Goal: Communication & Community: Ask a question

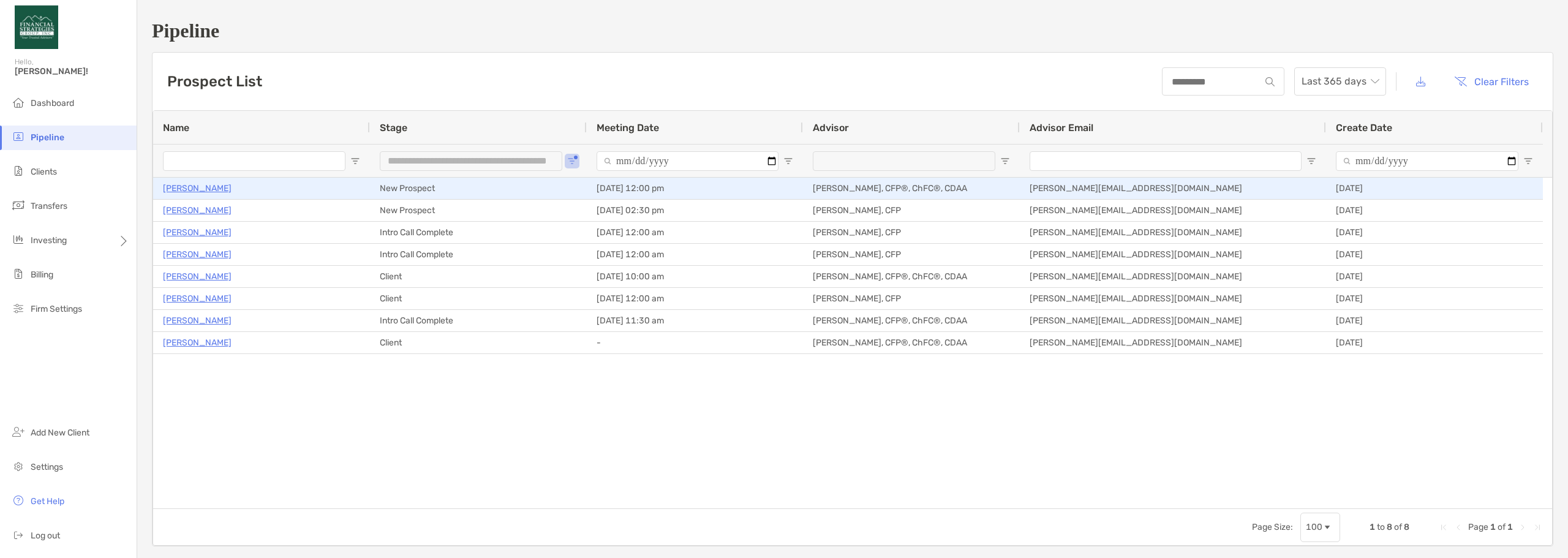
click at [221, 188] on p "[PERSON_NAME]" at bounding box center [197, 188] width 69 height 16
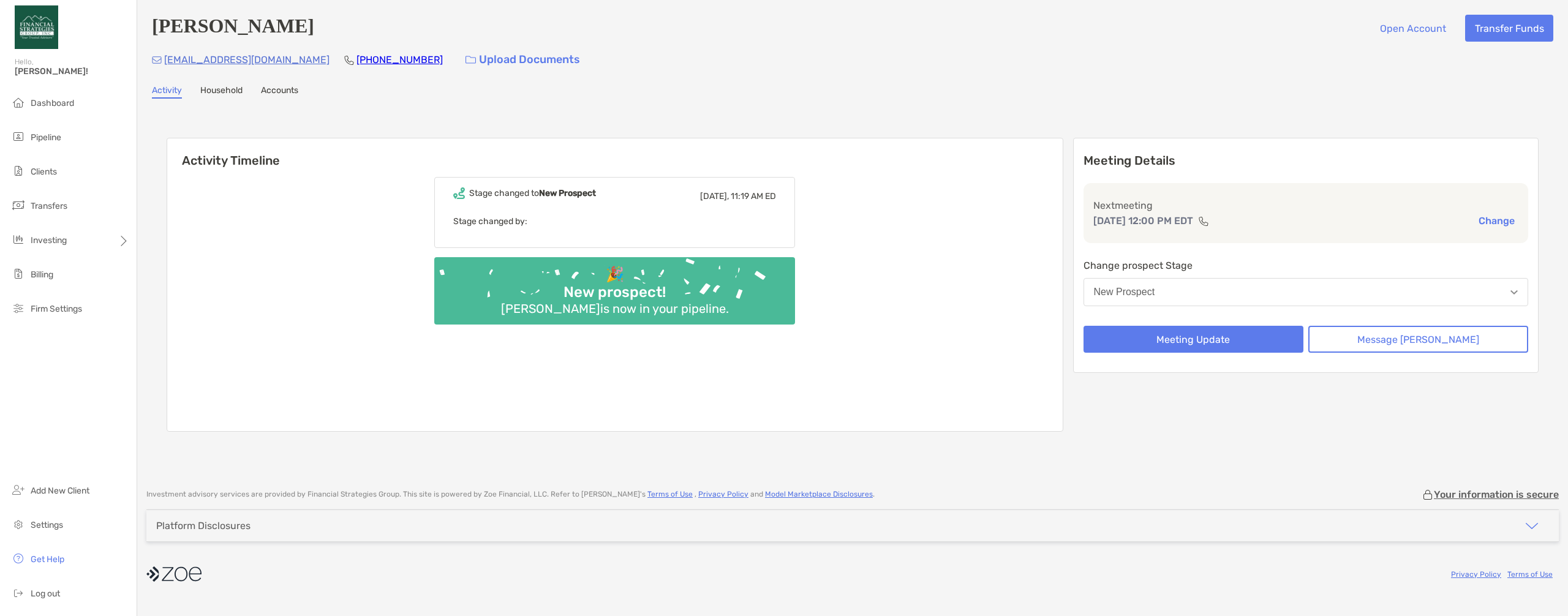
click at [271, 90] on link "Accounts" at bounding box center [279, 92] width 37 height 14
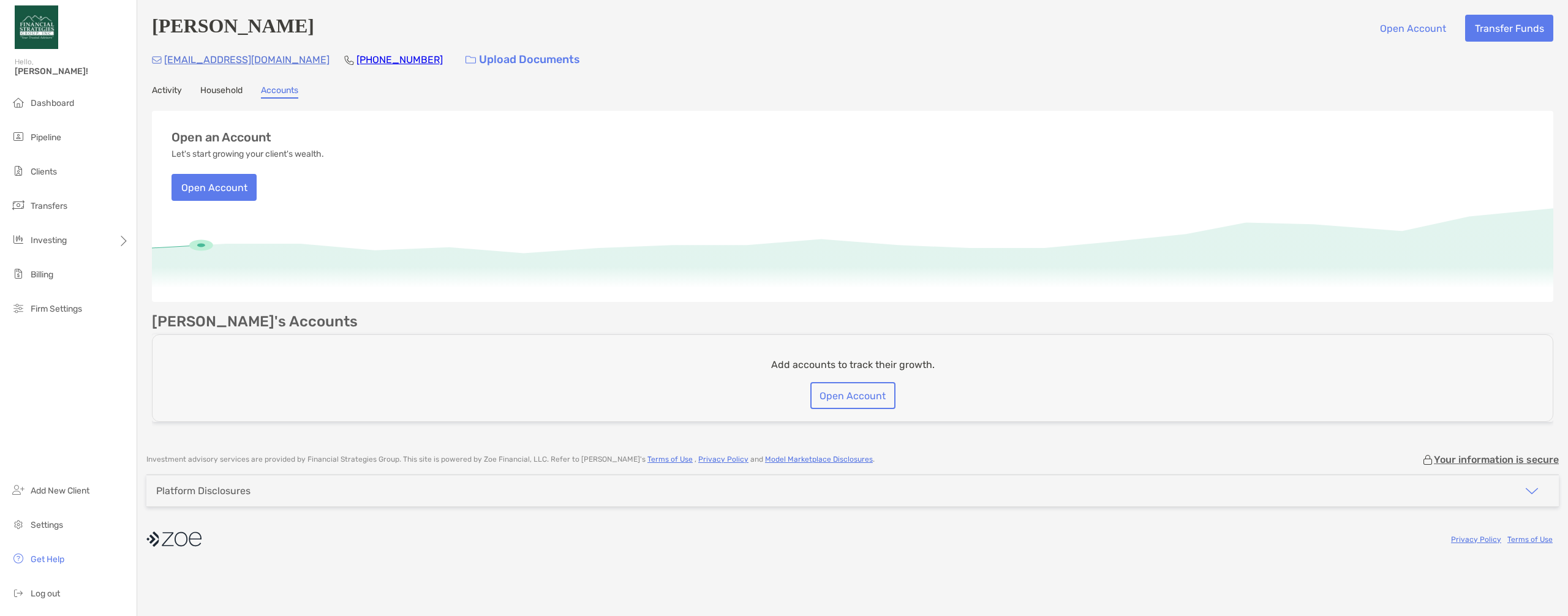
click at [228, 92] on link "Household" at bounding box center [221, 92] width 42 height 14
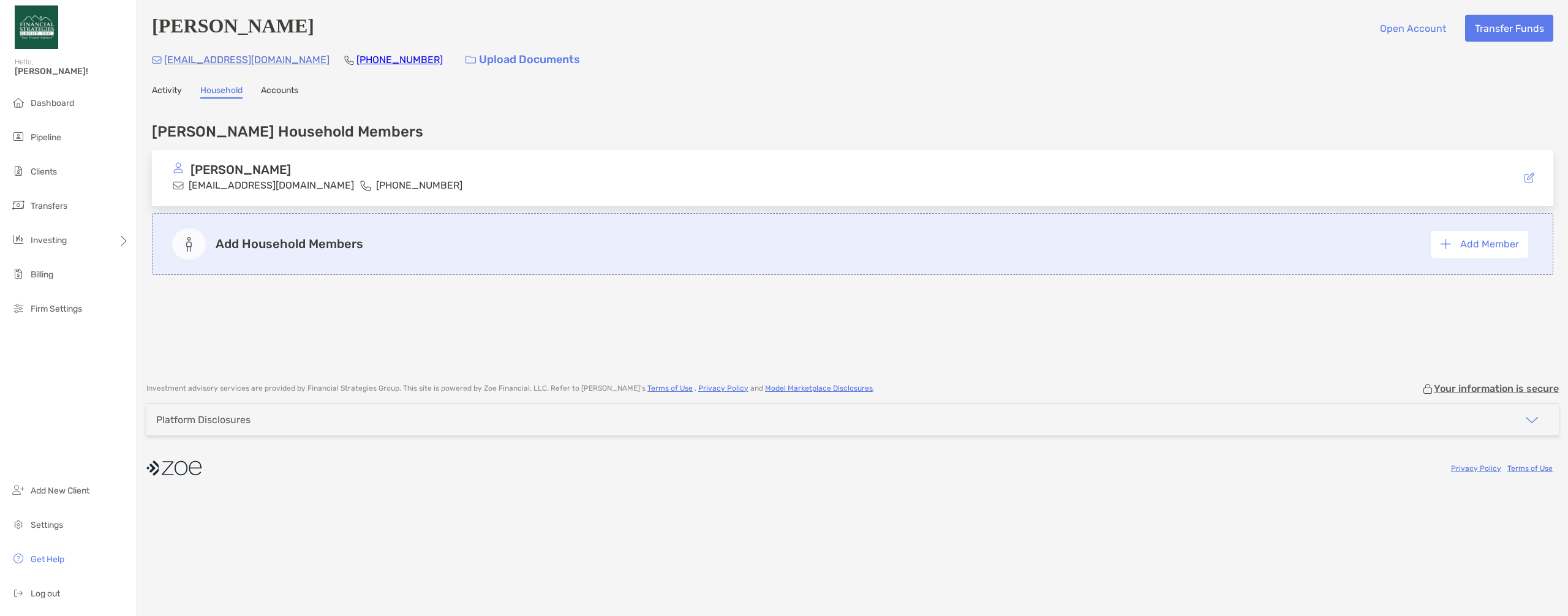
click at [158, 94] on link "Activity" at bounding box center [167, 92] width 30 height 14
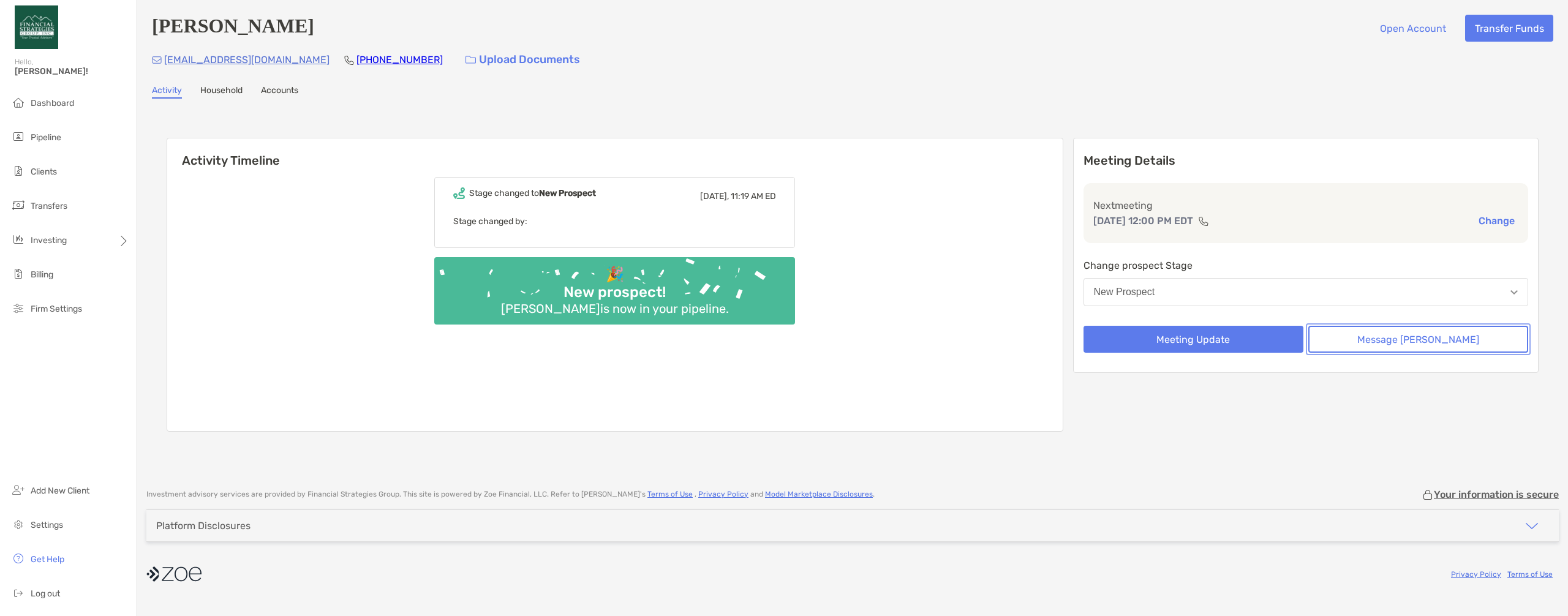
click at [569, 338] on button "Message Zoe" at bounding box center [1419, 340] width 220 height 27
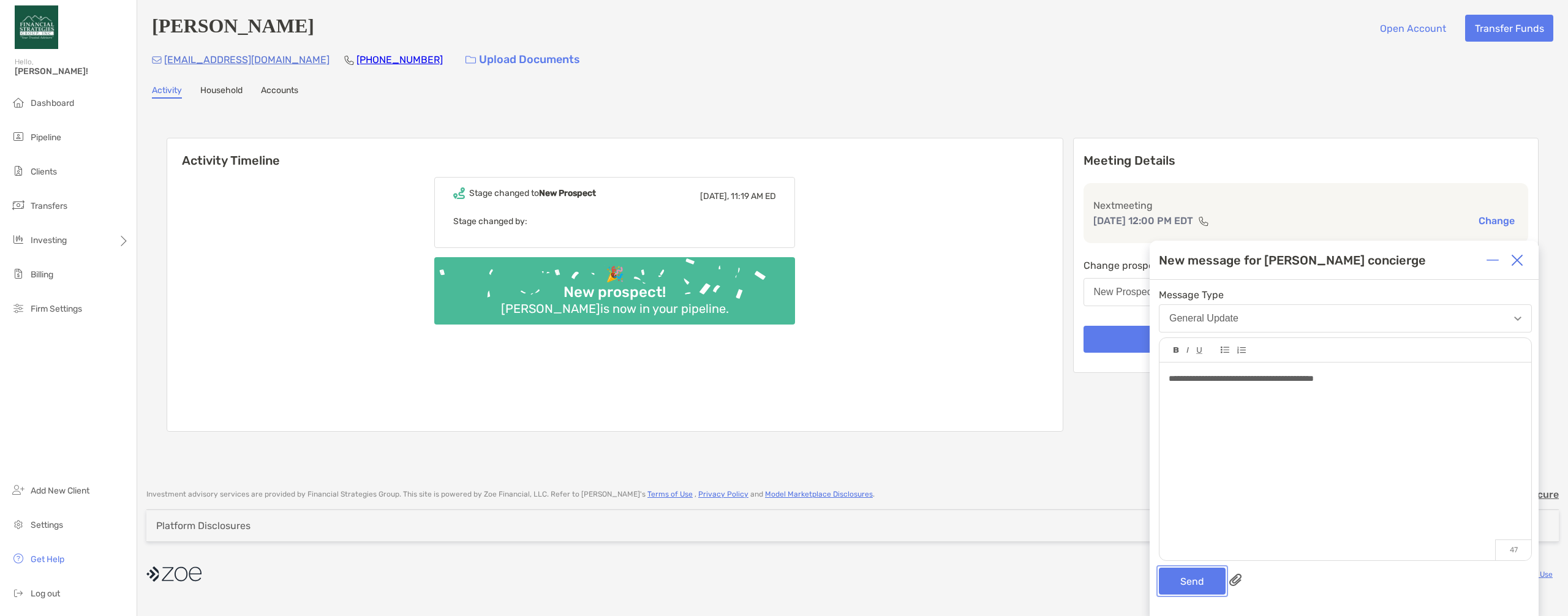
click at [569, 568] on button "Send" at bounding box center [1192, 581] width 67 height 27
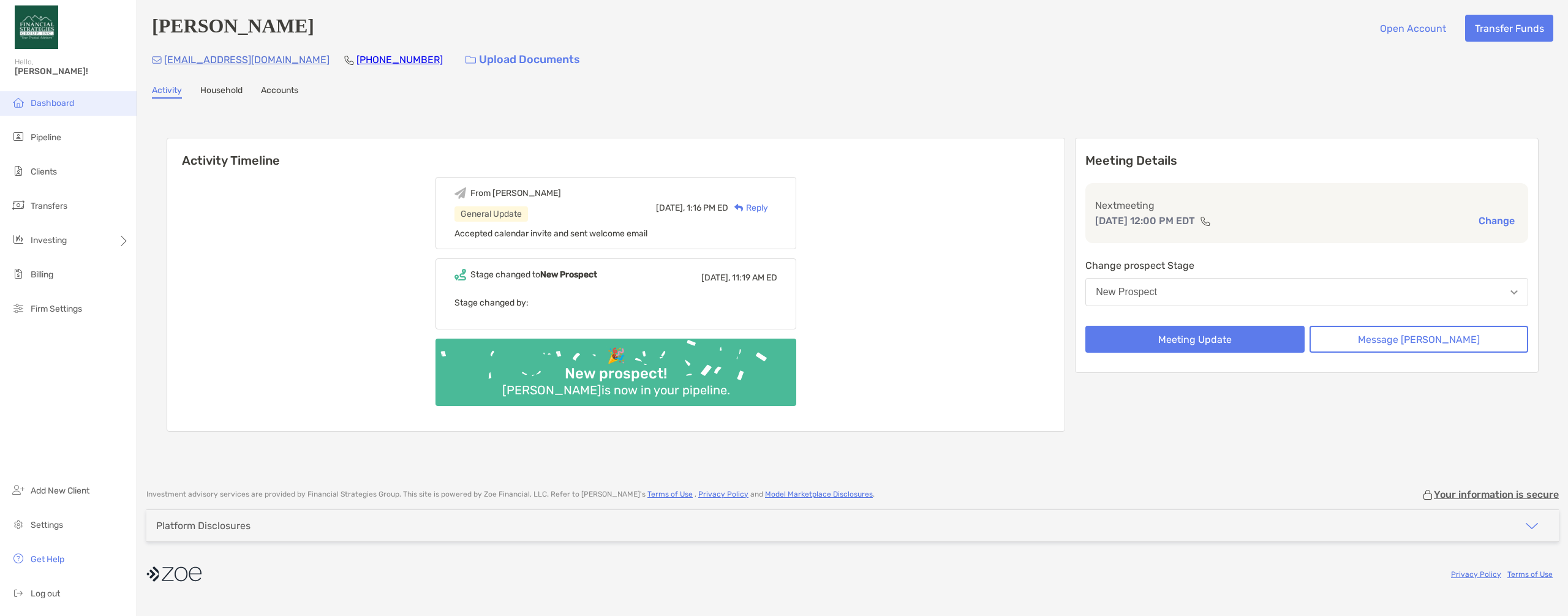
click at [31, 108] on span "Dashboard" at bounding box center [52, 103] width 43 height 10
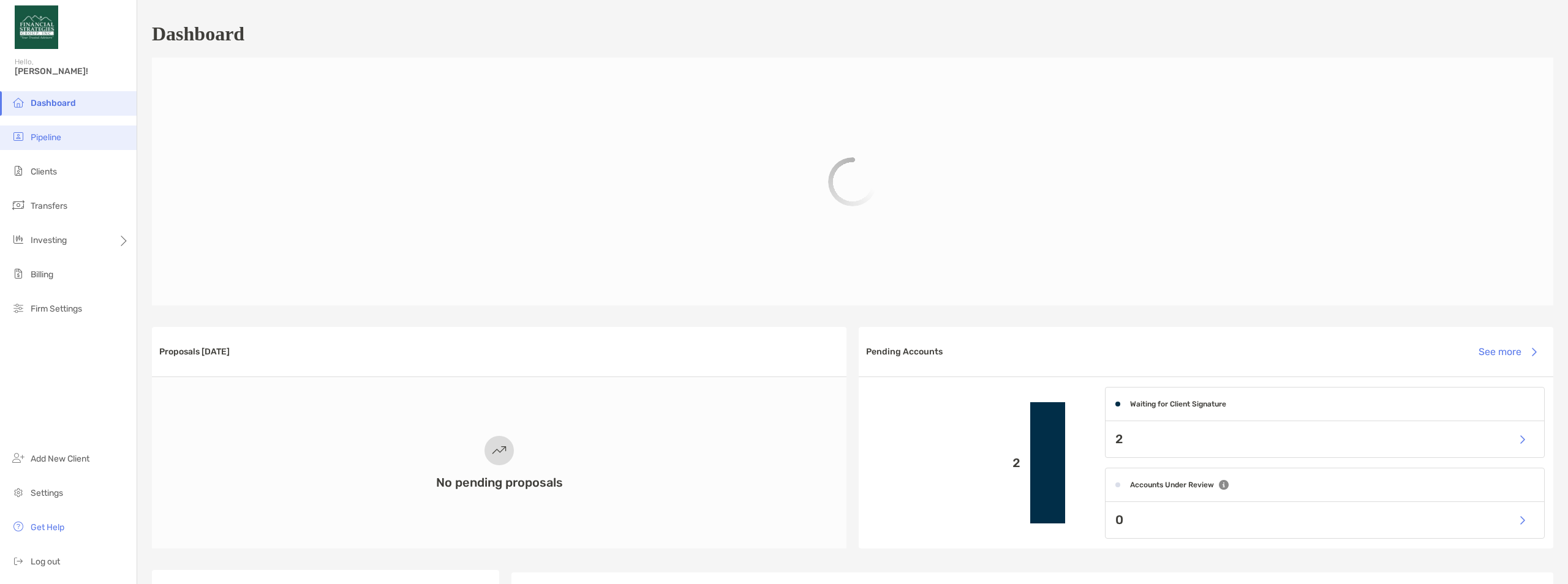
click at [63, 140] on li "Pipeline" at bounding box center [68, 138] width 137 height 24
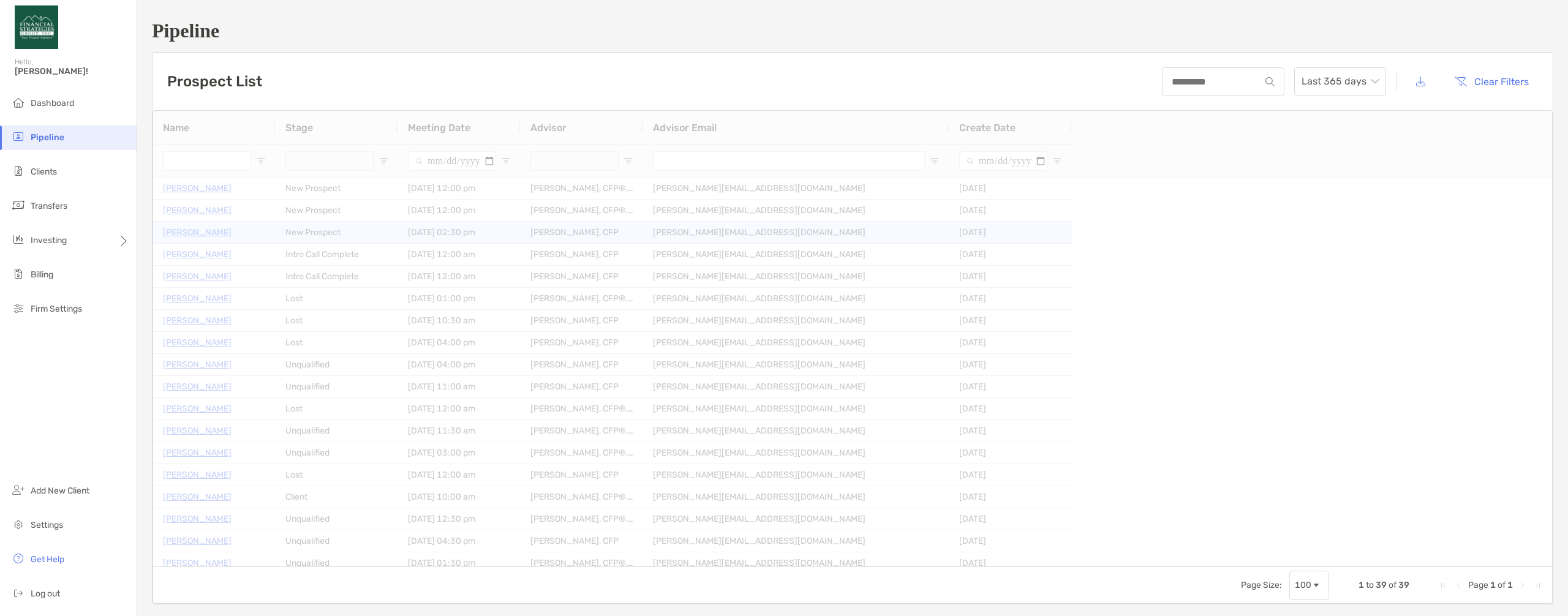
type input "**********"
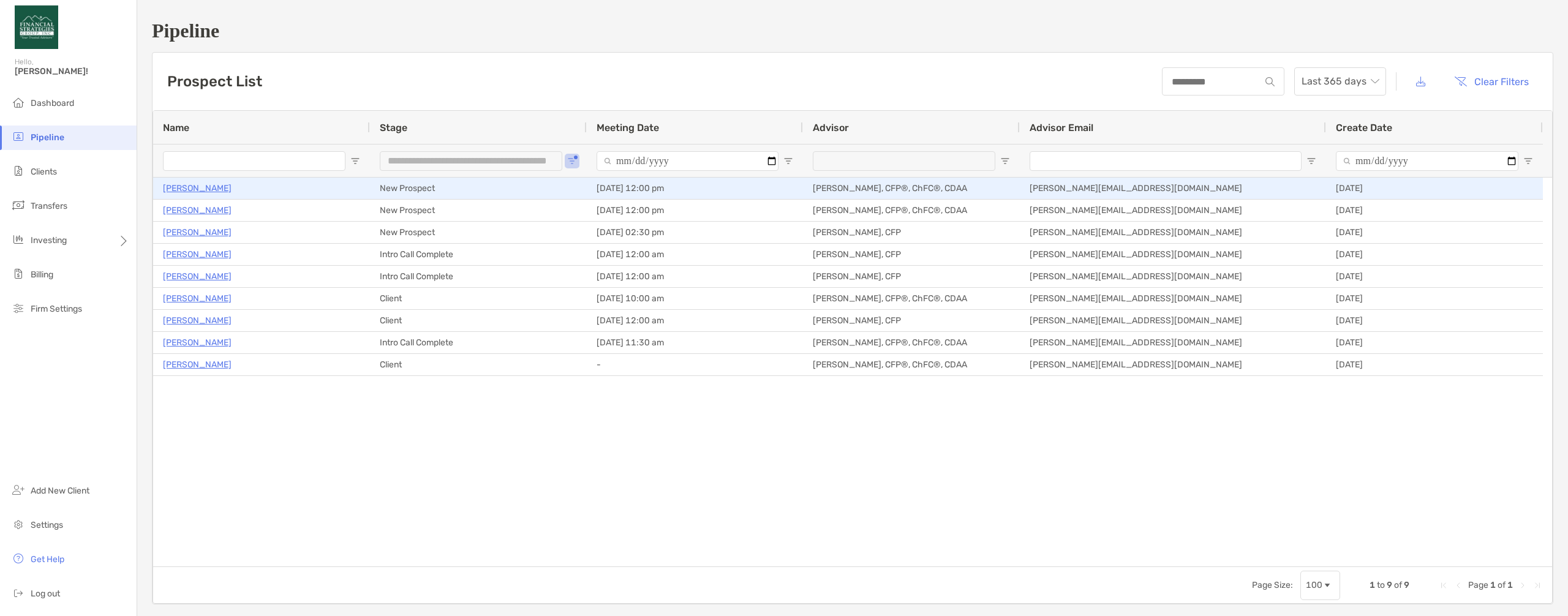
click at [217, 187] on p "[PERSON_NAME]" at bounding box center [197, 188] width 69 height 16
